Goal: Information Seeking & Learning: Find specific fact

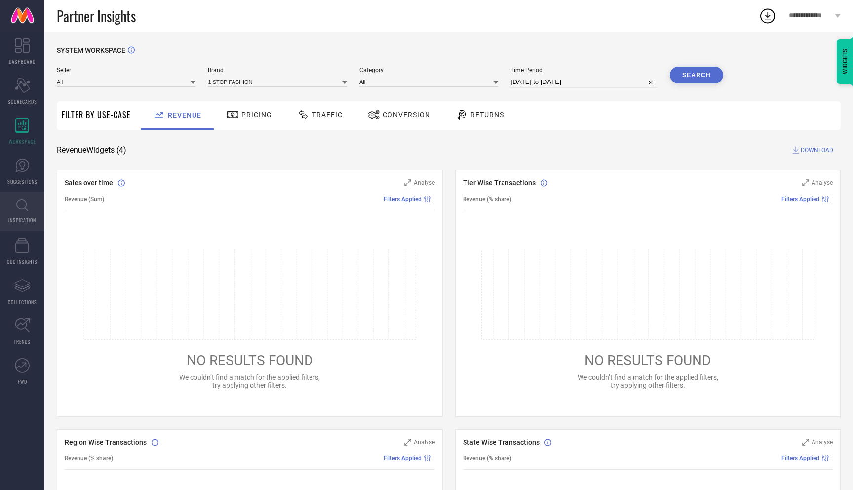
click at [24, 206] on icon at bounding box center [22, 205] width 12 height 12
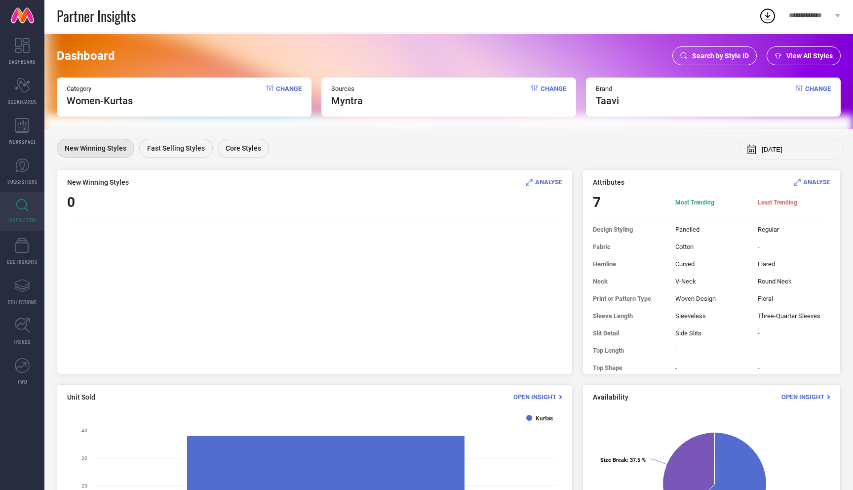
click at [729, 55] on span "Search by Style ID" at bounding box center [720, 56] width 57 height 8
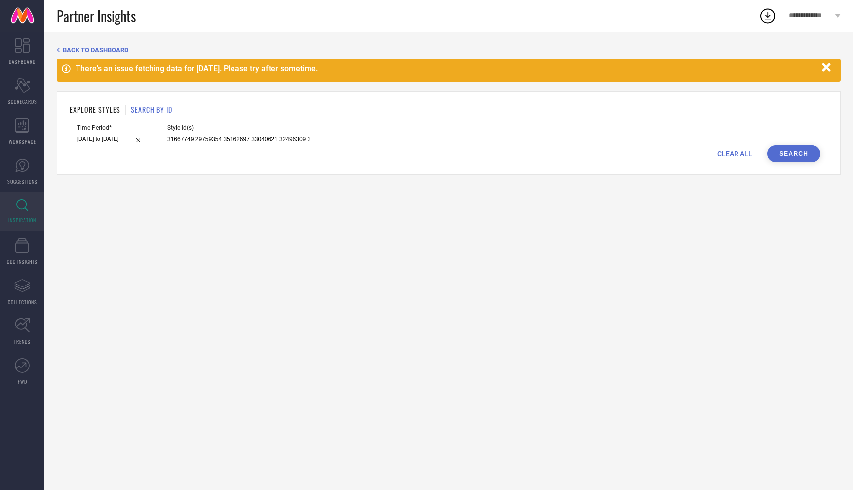
click at [737, 153] on span "CLEAR ALL" at bounding box center [735, 154] width 35 height 8
click at [231, 138] on input at bounding box center [238, 139] width 143 height 11
paste input "33040639 33040593 33040611 33040630 33040599 33040557 31667837 31667757 3166771…"
type input "33040639 33040593 33040611 33040630 33040599 33040557 31667837 31667757 3166771…"
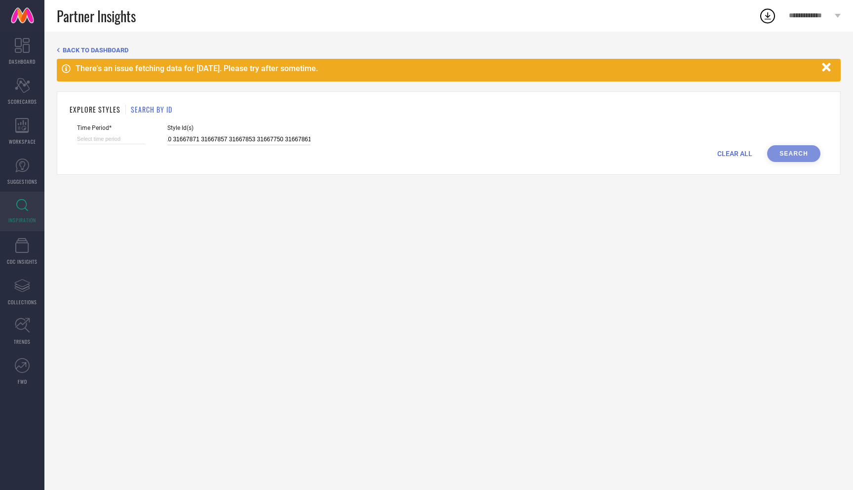
click at [93, 142] on input at bounding box center [111, 139] width 68 height 10
select select "8"
select select "2025"
select select "9"
select select "2025"
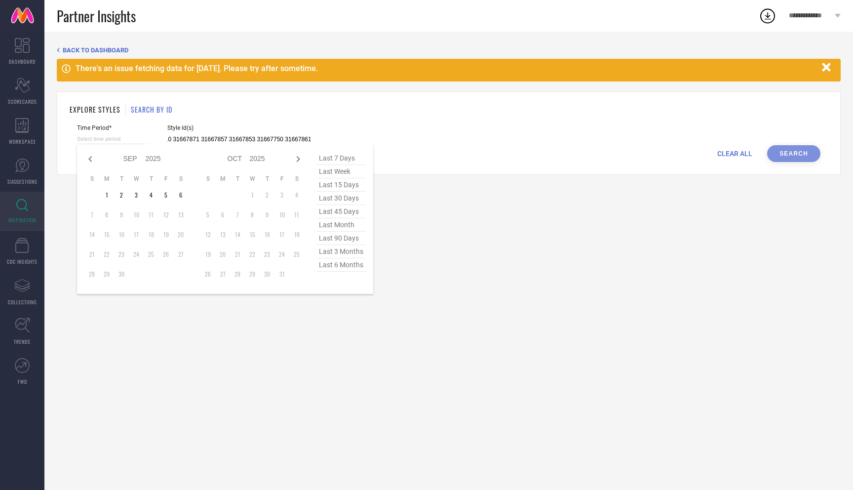
type input "33040639 33040593 33040611 33040630 33040599 33040557 31667837 31667757 3166771…"
click at [354, 250] on span "last 3 months" at bounding box center [341, 251] width 49 height 13
type input "[DATE] to [DATE]"
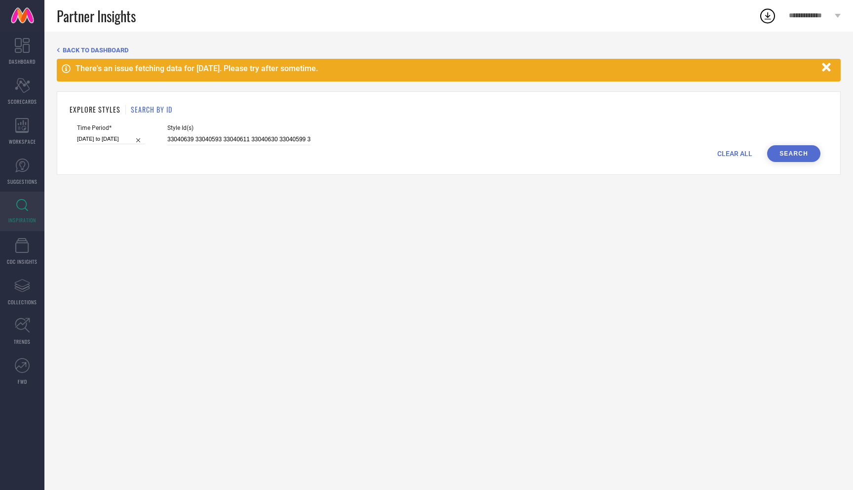
click at [787, 153] on button "Search" at bounding box center [793, 153] width 53 height 17
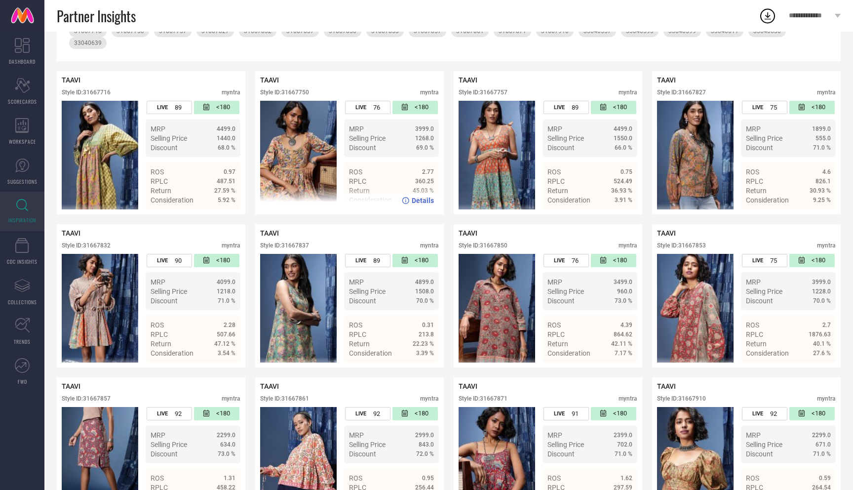
scroll to position [234, 0]
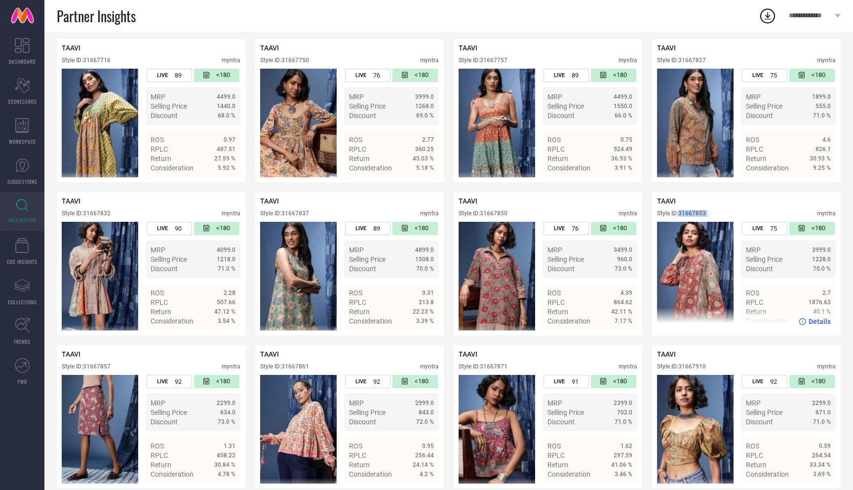
drag, startPoint x: 681, startPoint y: 201, endPoint x: 791, endPoint y: 198, distance: 109.7
click at [790, 210] on div "Style ID: 31667853 myntra" at bounding box center [746, 216] width 179 height 12
copy div "31667853"
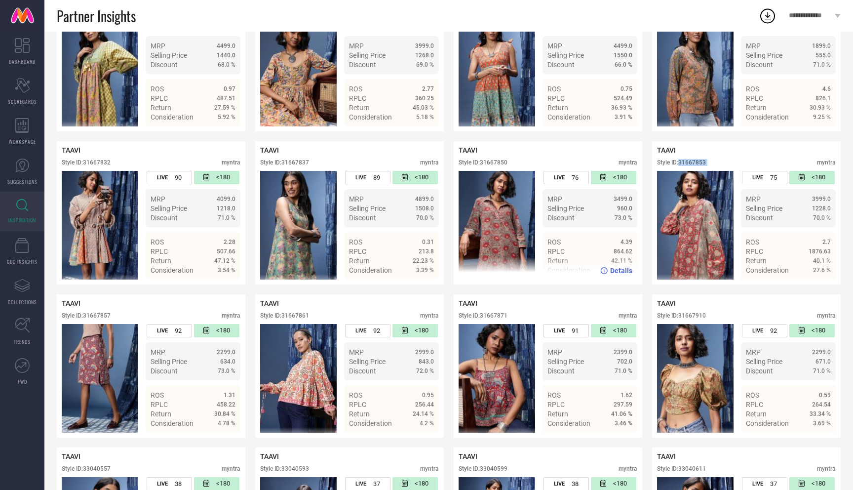
scroll to position [285, 0]
drag, startPoint x: 481, startPoint y: 151, endPoint x: 564, endPoint y: 151, distance: 83.0
click at [564, 159] on div "Style ID: 31667850 myntra" at bounding box center [548, 165] width 179 height 12
copy div "31667850"
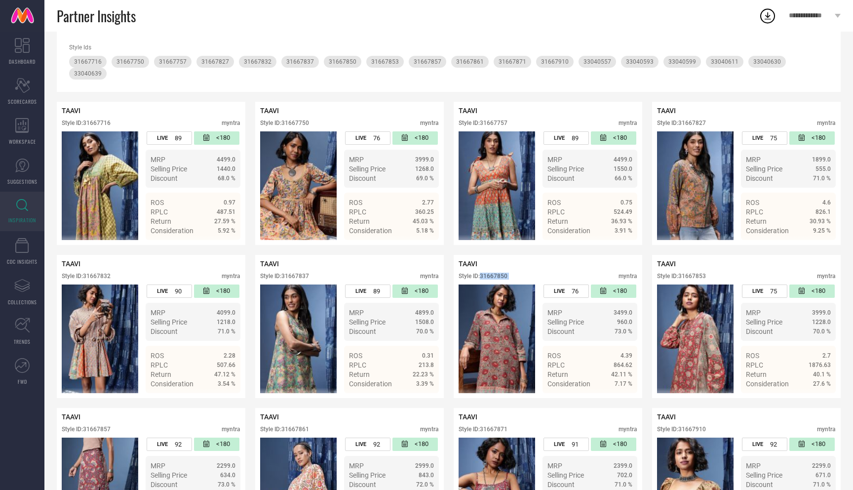
scroll to position [165, 0]
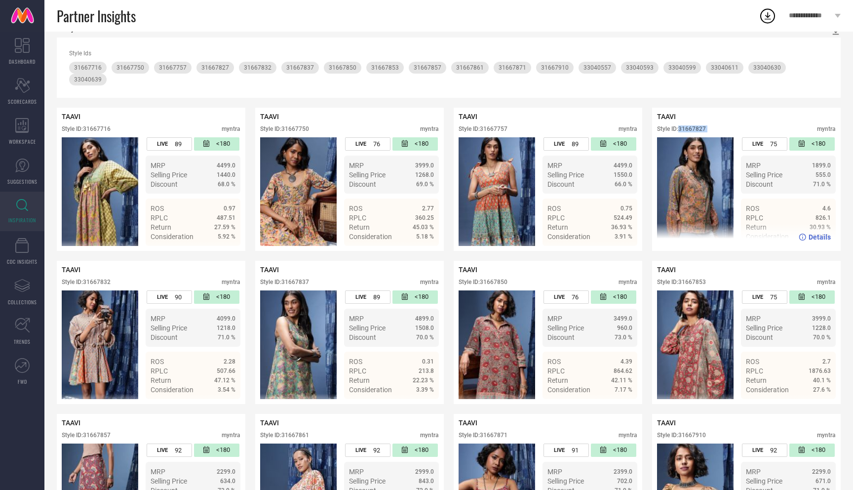
drag, startPoint x: 680, startPoint y: 117, endPoint x: 780, endPoint y: 117, distance: 100.2
click at [780, 125] on div "Style ID: 31667827 myntra" at bounding box center [746, 131] width 179 height 12
copy div "31667827"
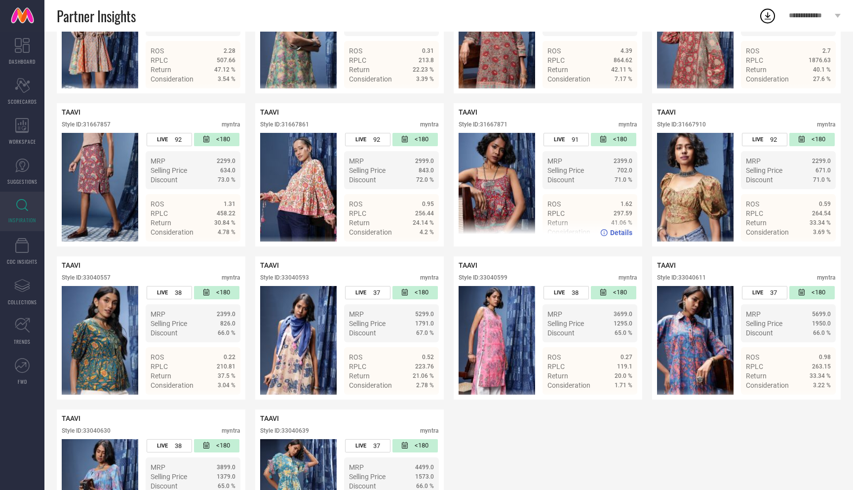
scroll to position [471, 0]
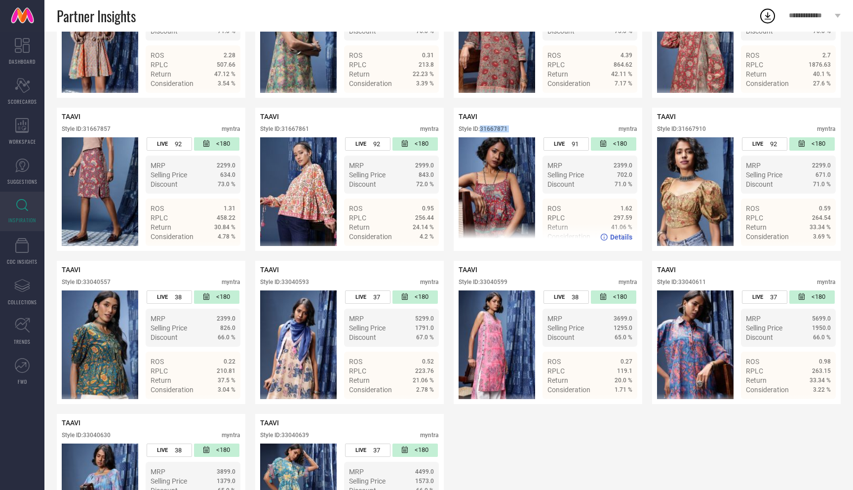
drag, startPoint x: 483, startPoint y: 117, endPoint x: 584, endPoint y: 116, distance: 100.8
click at [584, 125] on div "Style ID: 31667871 myntra" at bounding box center [548, 131] width 179 height 12
copy div "31667871"
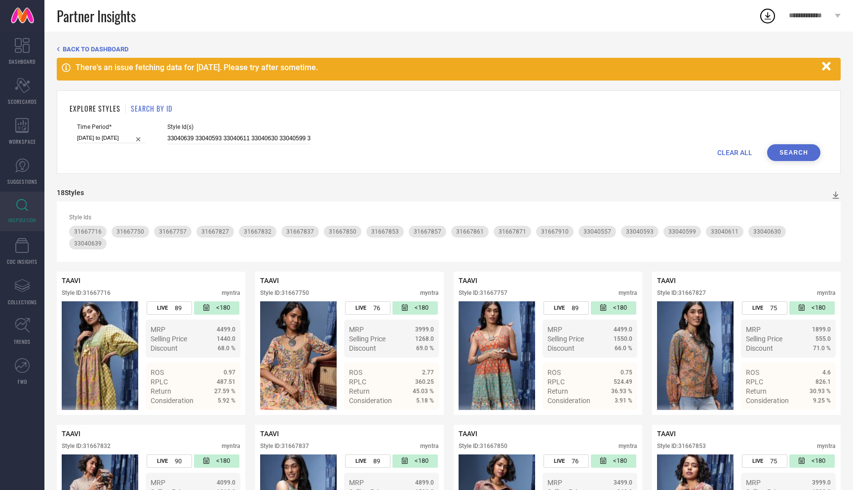
scroll to position [0, 0]
